Goal: Find specific page/section: Find specific page/section

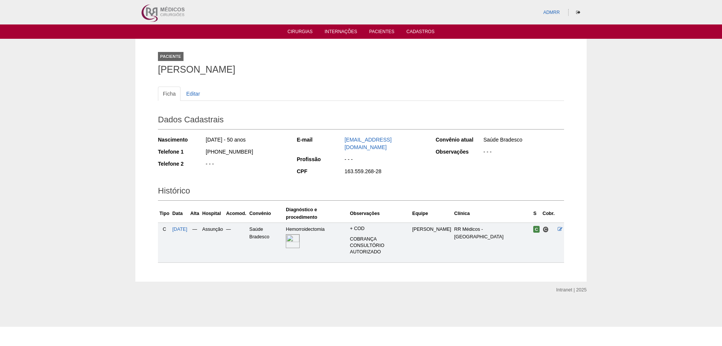
click at [304, 27] on ul "Cirurgias Internações Pacientes Cadastros" at bounding box center [361, 31] width 722 height 14
click at [297, 32] on link "Cirurgias" at bounding box center [300, 32] width 25 height 6
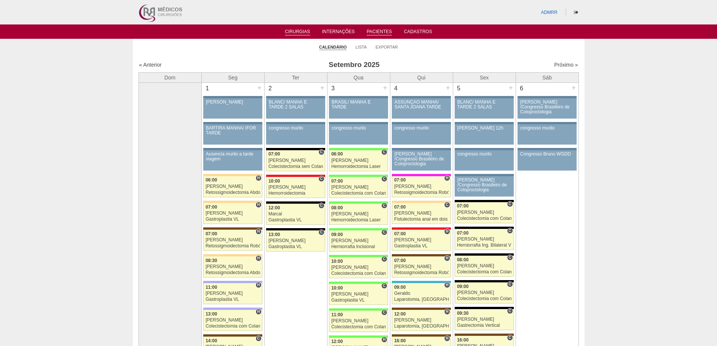
click at [385, 30] on link "Pacientes" at bounding box center [378, 32] width 25 height 6
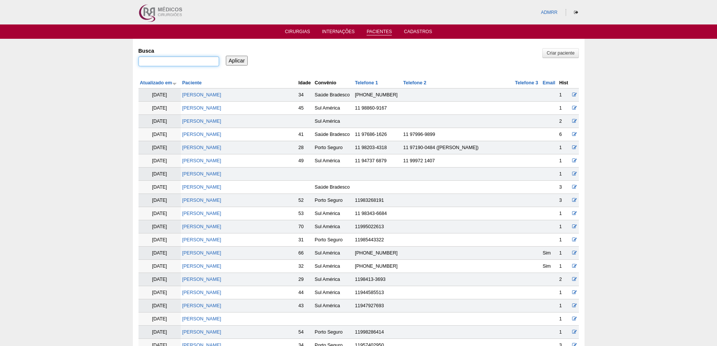
click at [165, 61] on input "Busca" at bounding box center [178, 61] width 81 height 10
type input ""sabrina de oliveira""
click at [226, 56] on input "Aplicar" at bounding box center [237, 61] width 22 height 10
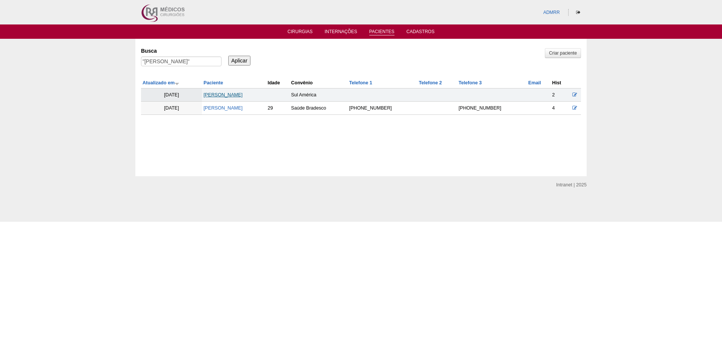
click at [228, 95] on link "SABRINA DE OLIVEIRA MENDES" at bounding box center [223, 94] width 39 height 5
